Goal: Check status: Check status

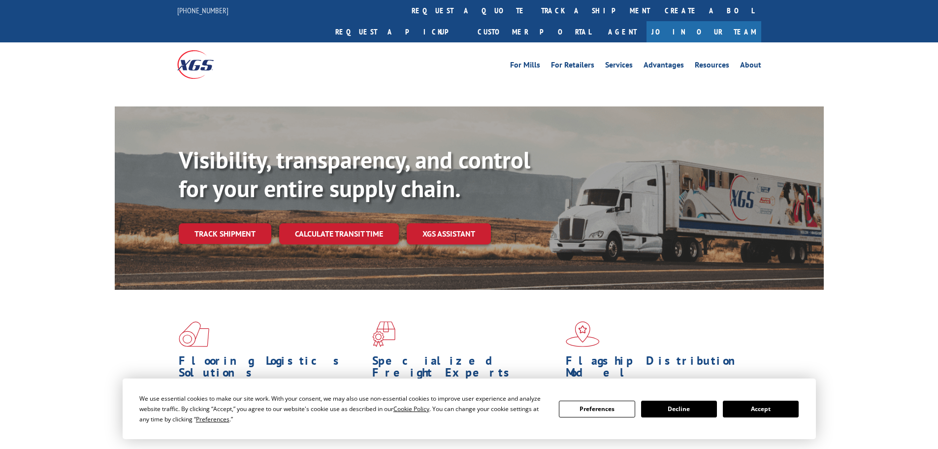
click at [216, 214] on div "Visibility, transparency, and control for your entire supply chain. Track shipm…" at bounding box center [501, 214] width 645 height 137
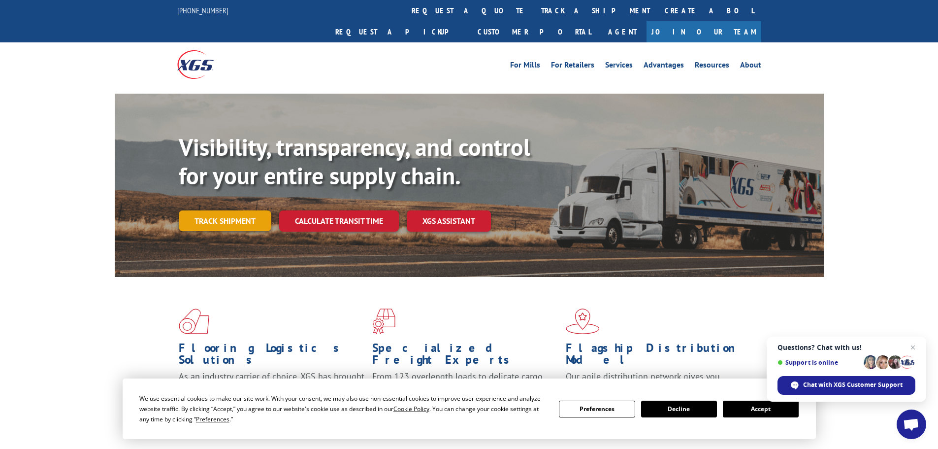
click at [256, 210] on link "Track shipment" at bounding box center [225, 220] width 93 height 21
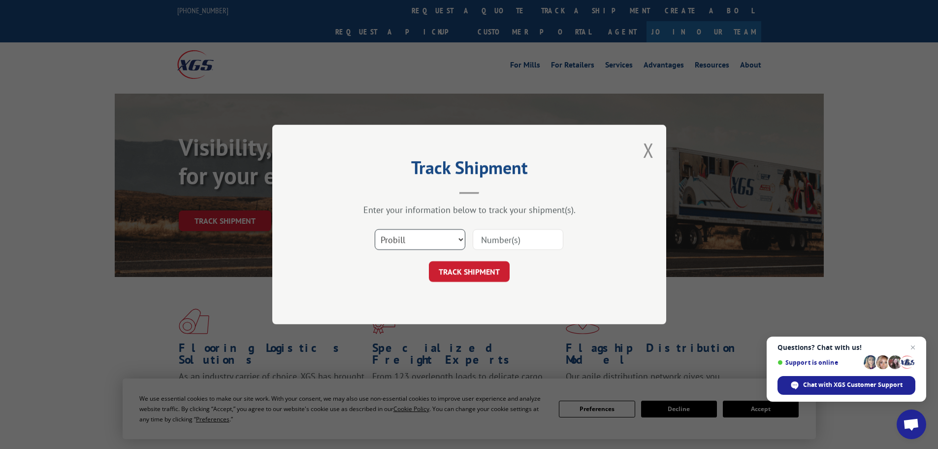
click at [433, 242] on select "Select category... Probill BOL PO" at bounding box center [420, 239] width 91 height 21
select select "po"
click at [375, 229] on select "Select category... Probill BOL PO" at bounding box center [420, 239] width 91 height 21
click at [494, 240] on input at bounding box center [518, 239] width 91 height 21
paste input "PO #51525866"
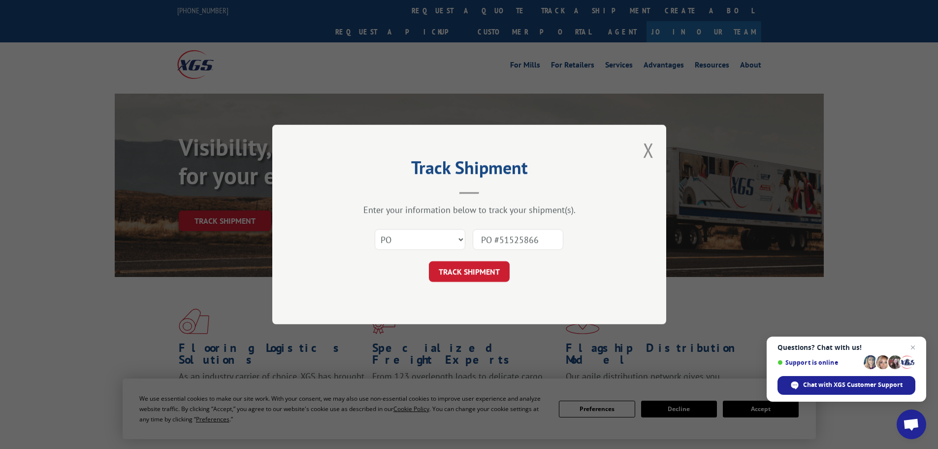
drag, startPoint x: 500, startPoint y: 238, endPoint x: 423, endPoint y: 242, distance: 77.4
click at [424, 242] on div "Select category... Probill BOL PO PO #51525866" at bounding box center [469, 239] width 295 height 33
type input "51525866"
click at [464, 277] on button "TRACK SHIPMENT" at bounding box center [469, 271] width 81 height 21
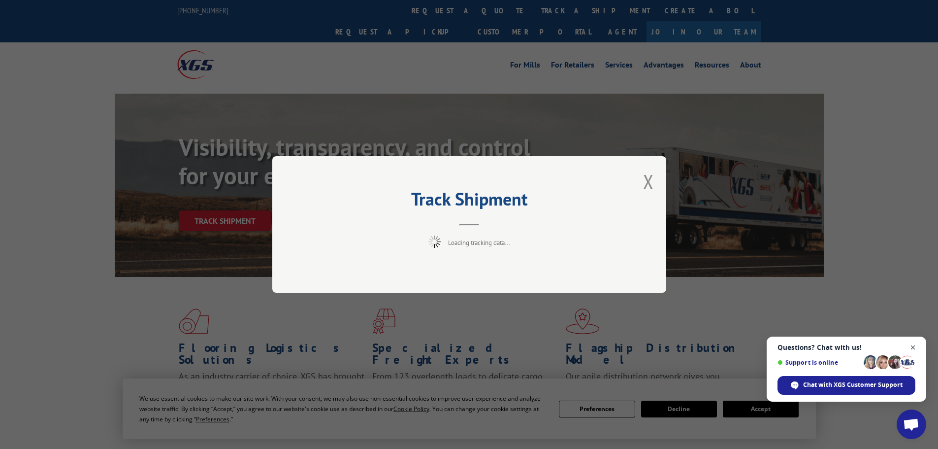
click at [917, 347] on span "Close chat" at bounding box center [913, 347] width 12 height 12
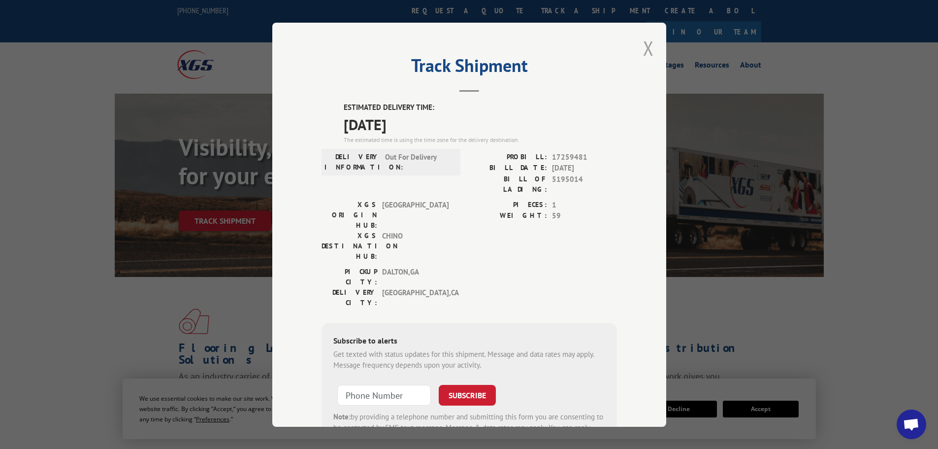
click at [643, 49] on button "Close modal" at bounding box center [648, 48] width 11 height 26
